Goal: Task Accomplishment & Management: Manage account settings

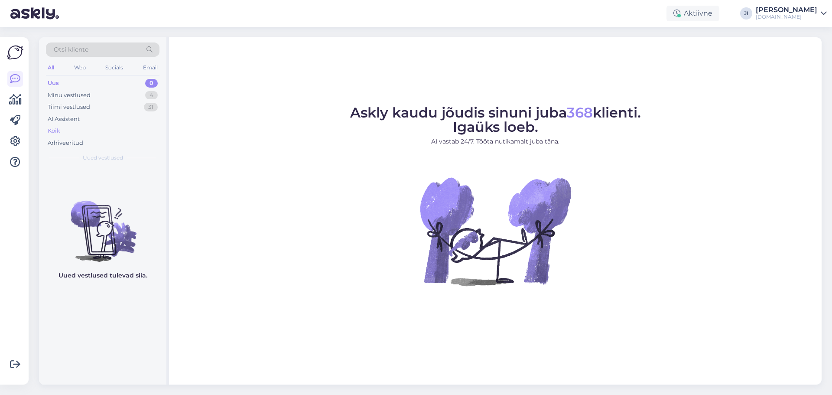
click at [100, 130] on div "Kõik" at bounding box center [103, 131] width 114 height 12
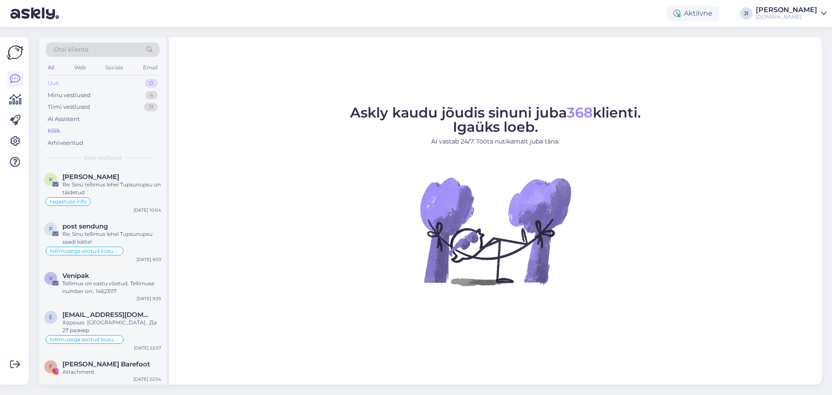
click at [95, 83] on div "Uus 0" at bounding box center [103, 83] width 114 height 12
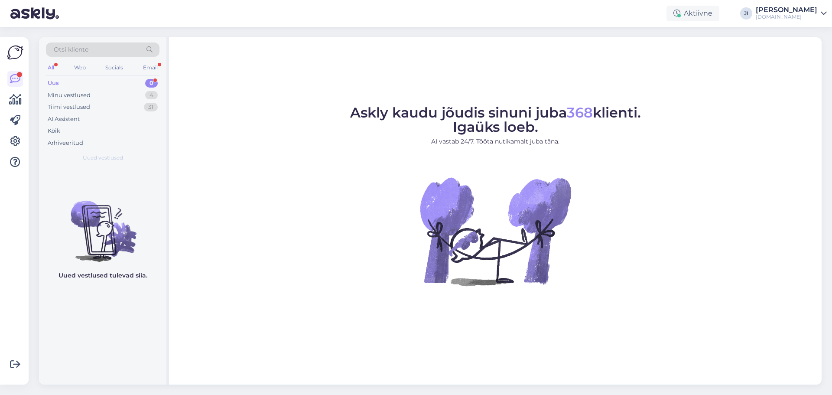
click at [89, 79] on div "Uus 0" at bounding box center [103, 83] width 114 height 12
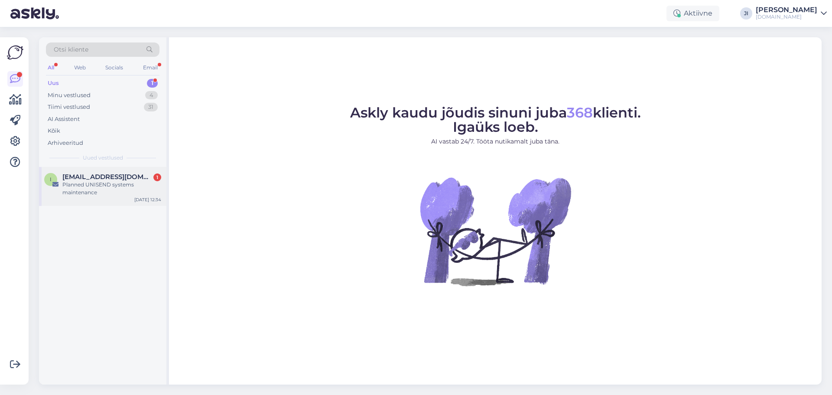
click at [110, 191] on div "Planned UNISEND systems maintenance" at bounding box center [111, 189] width 99 height 16
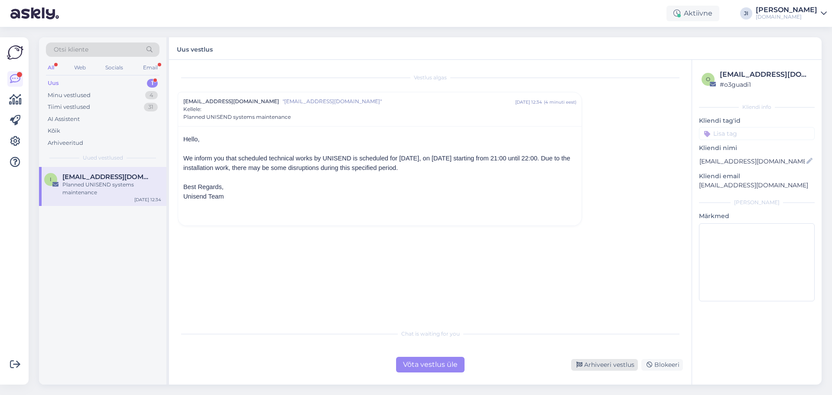
click at [607, 360] on div "Arhiveeri vestlus" at bounding box center [604, 365] width 67 height 12
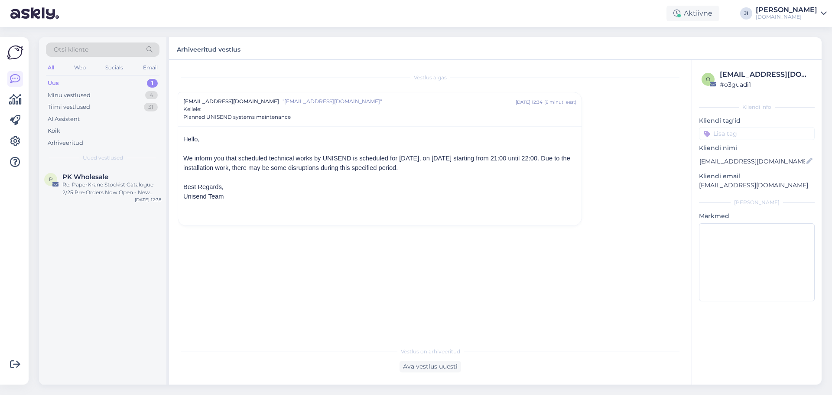
click at [101, 78] on div "Uus 1" at bounding box center [103, 83] width 114 height 12
click at [70, 128] on div "Kõik" at bounding box center [103, 131] width 114 height 12
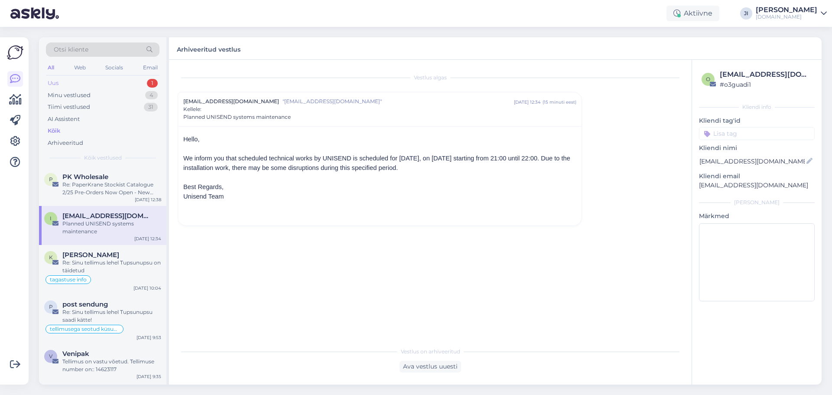
click at [109, 77] on div "Uus 1" at bounding box center [103, 83] width 114 height 12
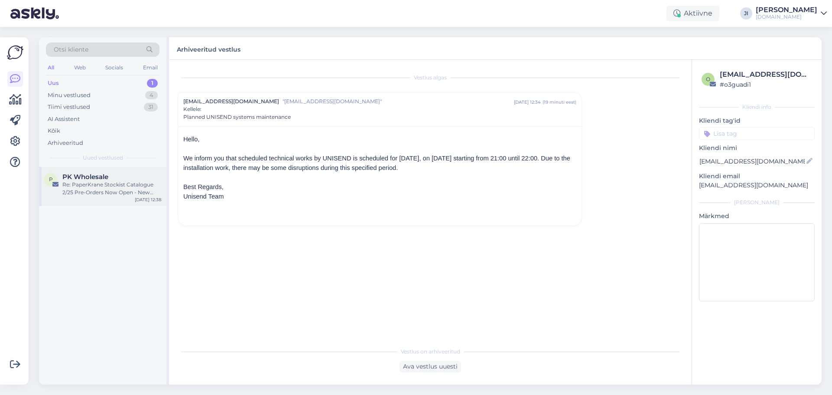
click at [107, 180] on span "PK Wholesale" at bounding box center [85, 177] width 46 height 8
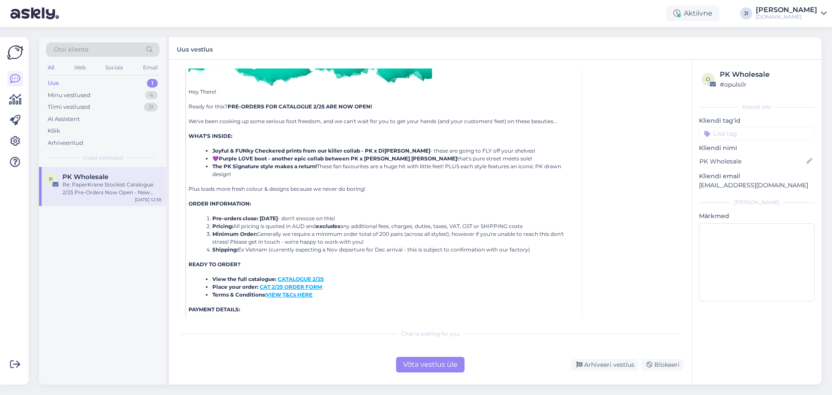
scroll to position [471, 0]
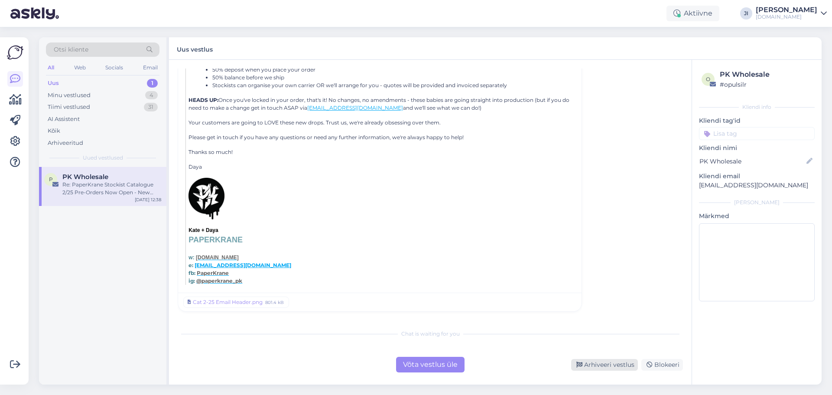
click at [609, 364] on div "Arhiveeri vestlus" at bounding box center [604, 365] width 67 height 12
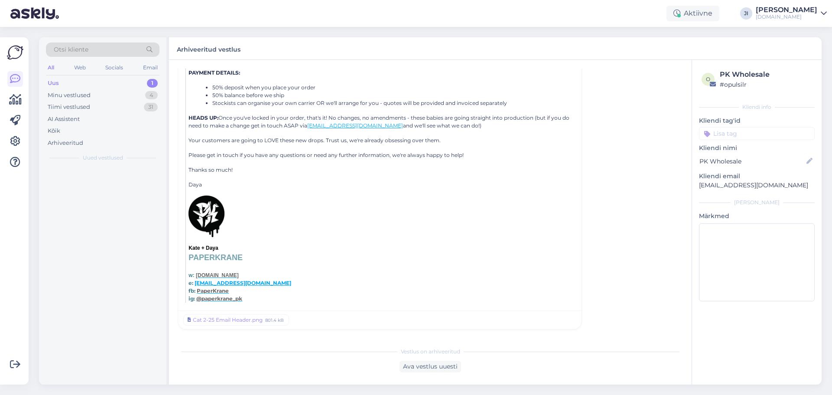
scroll to position [23, 0]
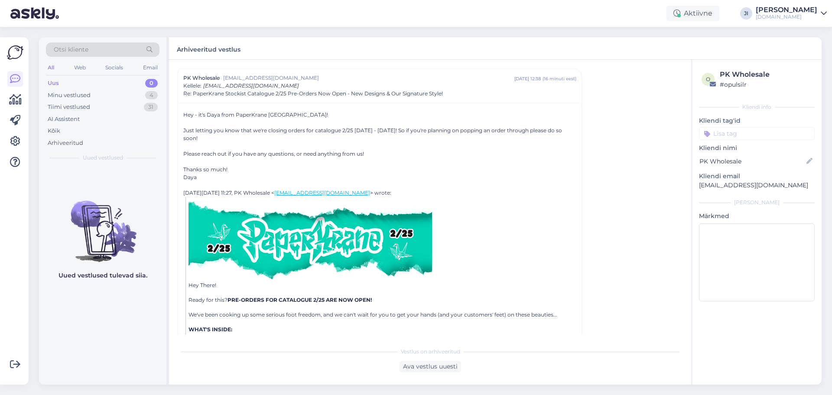
click at [71, 86] on div "Uus 0" at bounding box center [103, 83] width 114 height 12
click at [75, 94] on div "Minu vestlused" at bounding box center [69, 95] width 43 height 9
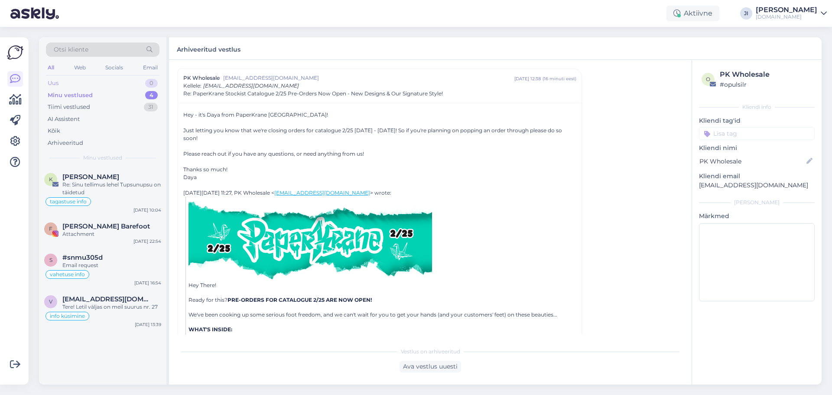
click at [78, 82] on div "Uus 0" at bounding box center [103, 83] width 114 height 12
